Goal: Information Seeking & Learning: Learn about a topic

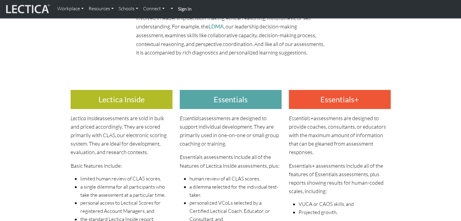
scroll to position [121, 0]
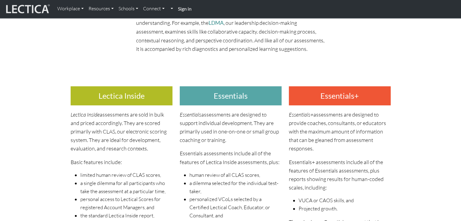
drag, startPoint x: 192, startPoint y: 114, endPoint x: 234, endPoint y: 136, distance: 47.6
click at [234, 136] on p "Essentials assessments are designed to support individual development. They are…" at bounding box center [231, 127] width 102 height 34
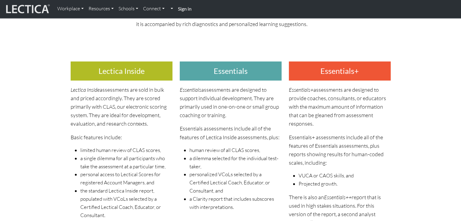
scroll to position [182, 0]
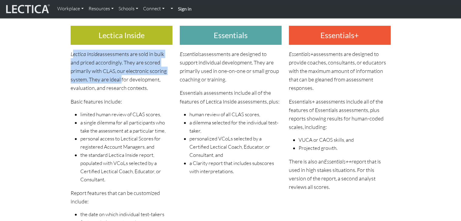
drag, startPoint x: 72, startPoint y: 51, endPoint x: 120, endPoint y: 75, distance: 53.3
click at [120, 75] on p "Lectica Inside assessments are sold in bulk and priced accordingly. They are sc…" at bounding box center [122, 71] width 102 height 43
click at [113, 60] on p "Lectica Inside assessments are sold in bulk and priced accordingly. They are sc…" at bounding box center [122, 71] width 102 height 43
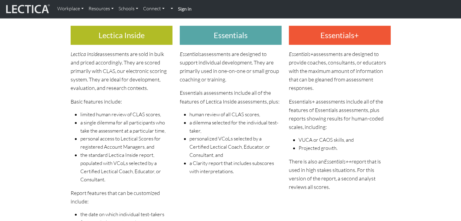
drag, startPoint x: 124, startPoint y: 63, endPoint x: 155, endPoint y: 91, distance: 41.6
click at [155, 91] on p "Lectica Inside assessments are sold in bulk and priced accordingly. They are sc…" at bounding box center [122, 71] width 102 height 43
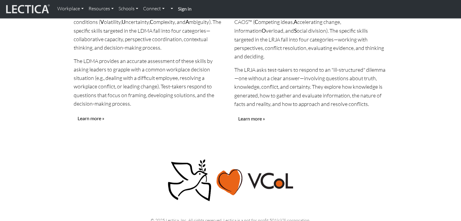
scroll to position [727, 0]
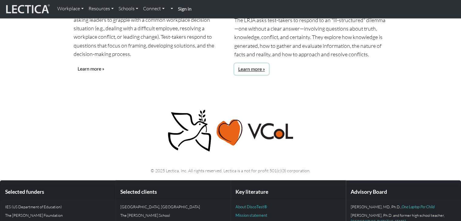
click at [245, 63] on link "Learn more »" at bounding box center [251, 69] width 35 height 12
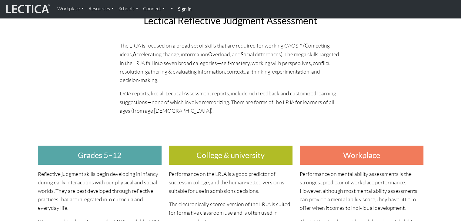
scroll to position [121, 0]
